Goal: Check status: Check status

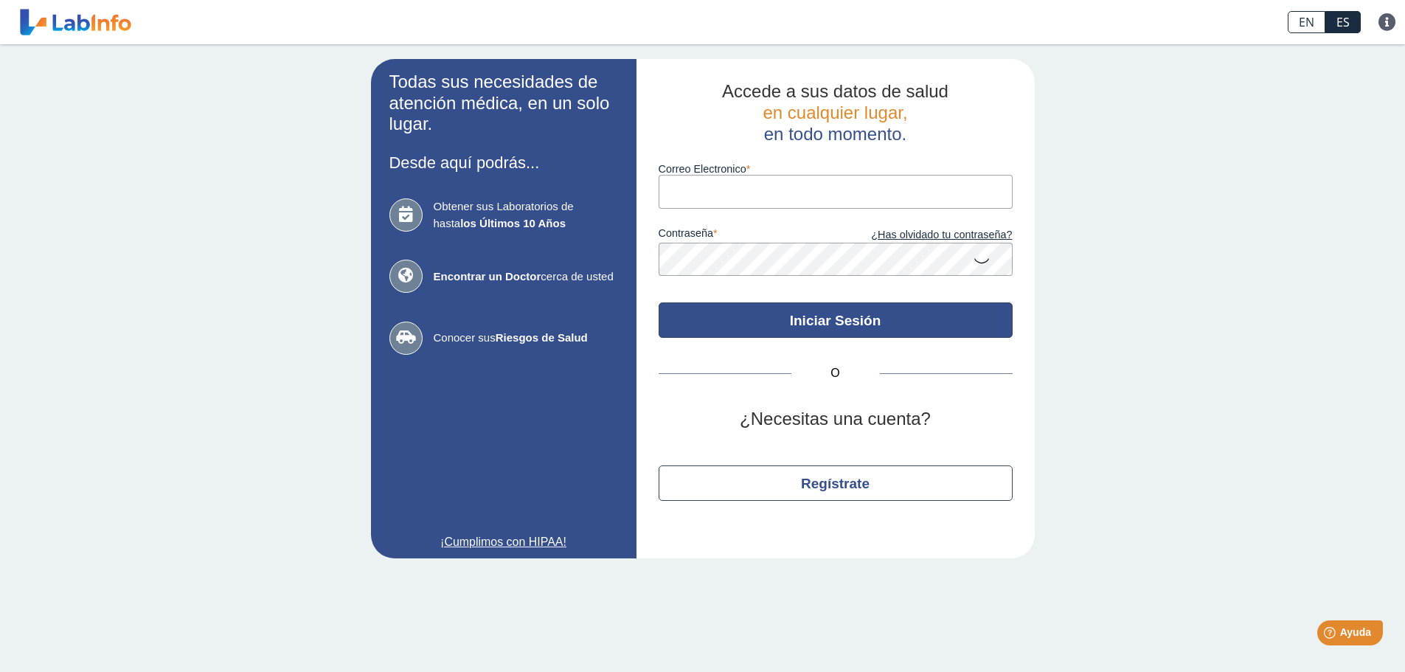
type input "[EMAIL_ADDRESS][DOMAIN_NAME]"
click at [793, 319] on button "Iniciar Sesión" at bounding box center [835, 319] width 354 height 35
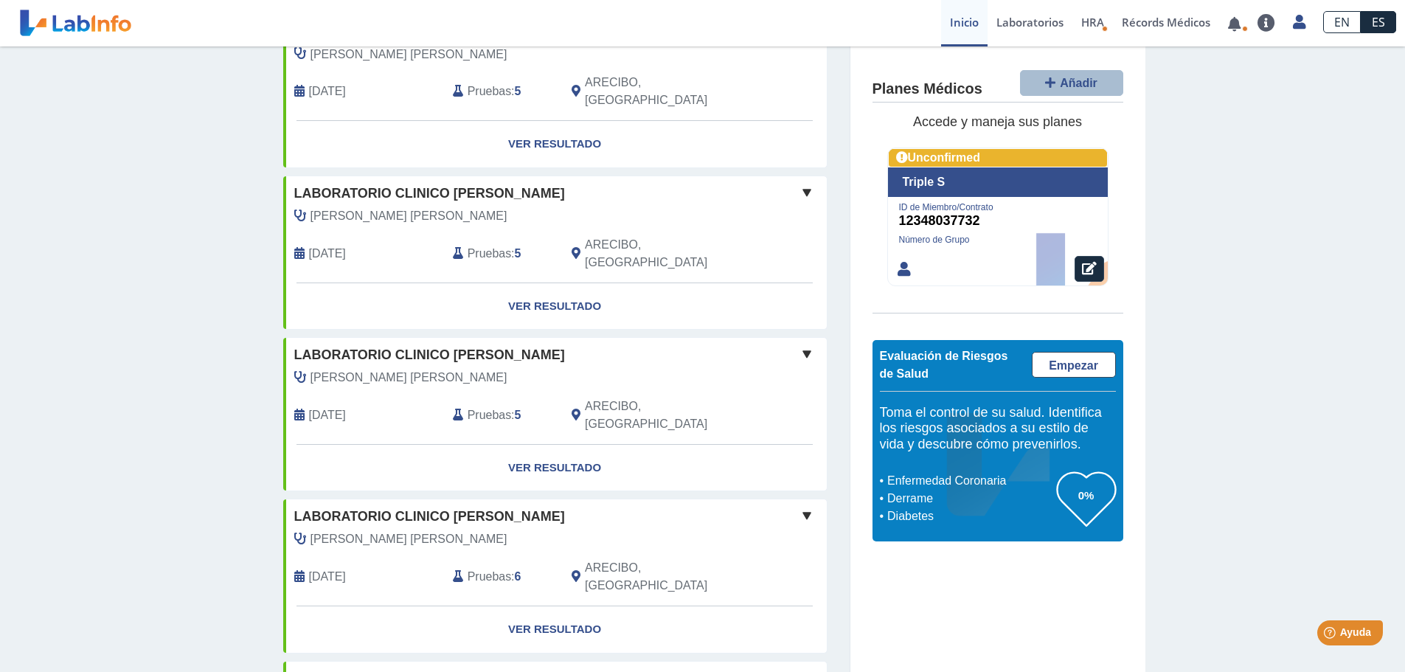
scroll to position [1012, 0]
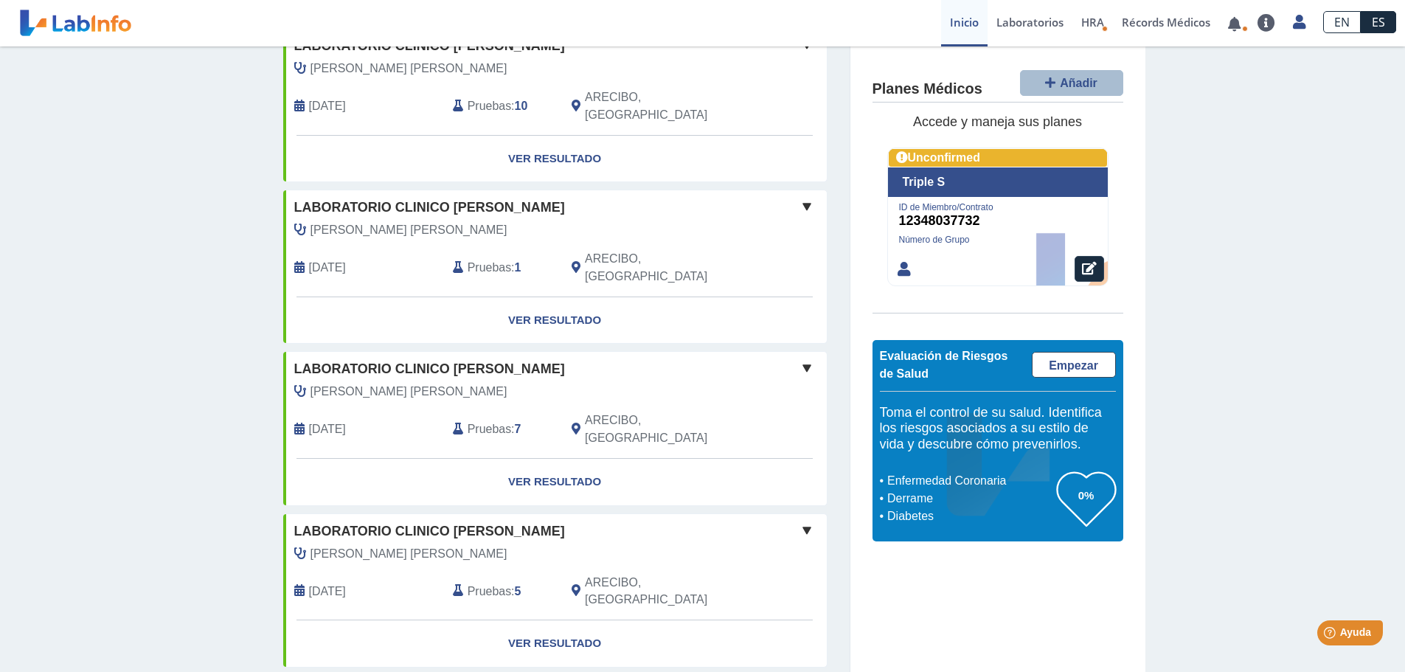
scroll to position [1750, 0]
